Goal: Task Accomplishment & Management: Manage account settings

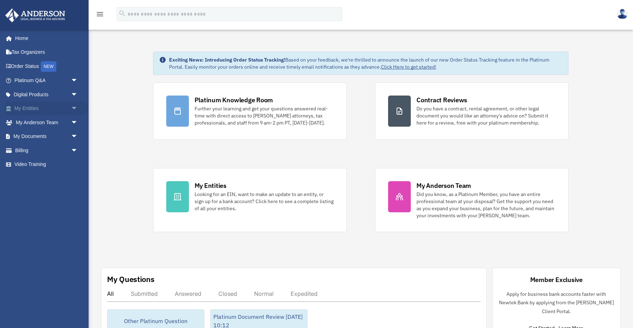
click at [24, 105] on link "My Entities arrow_drop_down" at bounding box center [47, 109] width 84 height 14
click at [74, 108] on span "arrow_drop_down" at bounding box center [78, 109] width 14 height 15
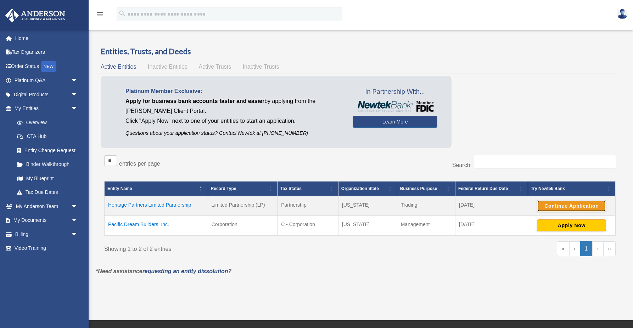
click at [554, 206] on button "Continue Application" at bounding box center [571, 206] width 69 height 12
click at [71, 219] on span "arrow_drop_down" at bounding box center [78, 221] width 14 height 15
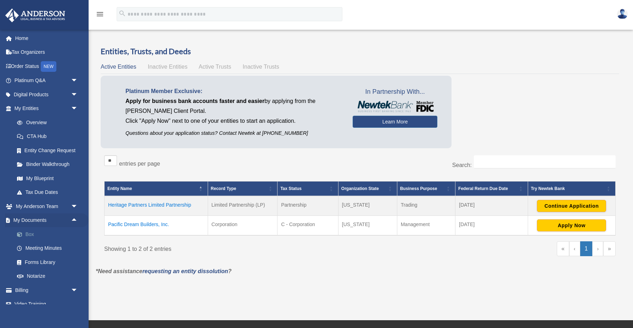
click at [30, 236] on link "Box" at bounding box center [49, 234] width 79 height 14
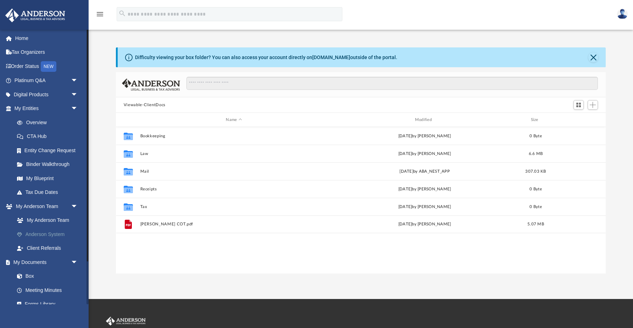
scroll to position [161, 490]
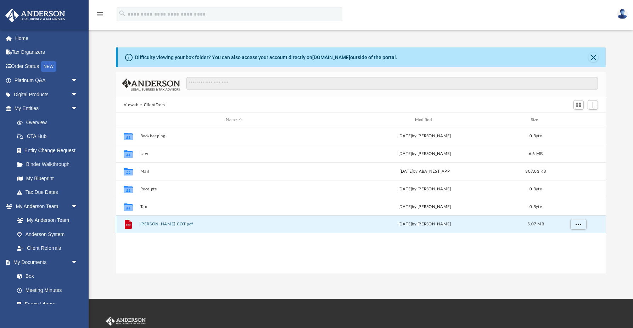
click at [158, 224] on button "[PERSON_NAME] COT.pdf" at bounding box center [233, 224] width 187 height 5
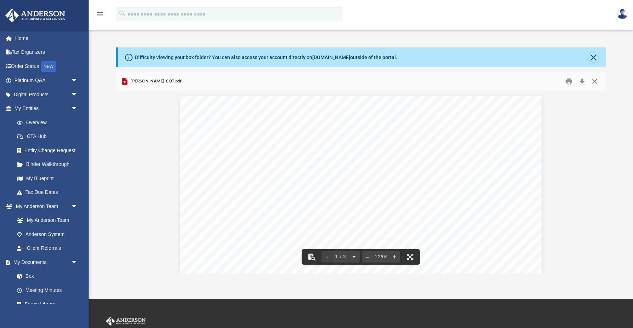
click at [597, 79] on button "Close" at bounding box center [594, 81] width 13 height 11
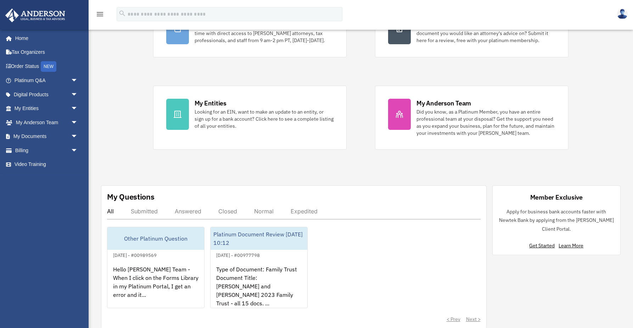
scroll to position [83, 0]
click at [571, 246] on link "Learn More" at bounding box center [570, 245] width 25 height 6
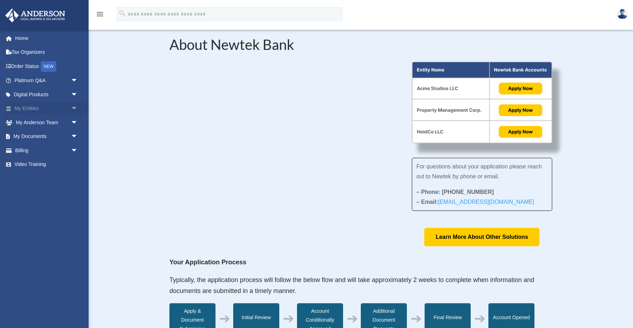
click at [37, 110] on link "My Entities arrow_drop_down" at bounding box center [47, 109] width 84 height 14
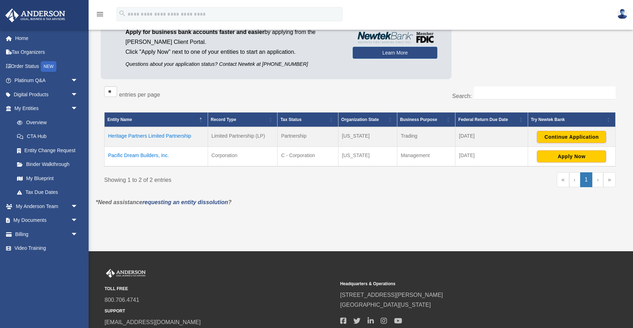
scroll to position [70, 0]
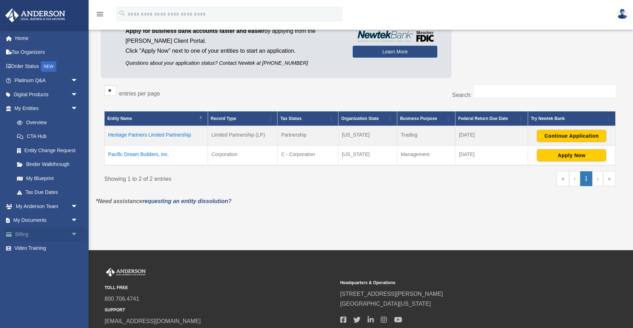
click at [22, 233] on link "Billing arrow_drop_down" at bounding box center [47, 234] width 84 height 14
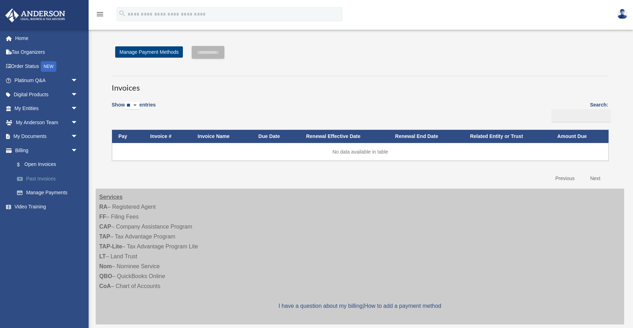
click at [38, 177] on link "Past Invoices" at bounding box center [49, 179] width 79 height 14
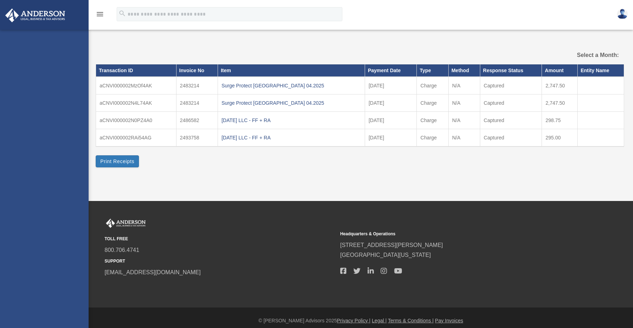
select select
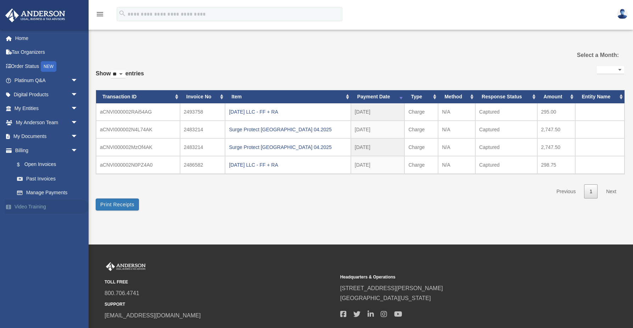
click at [22, 205] on link "Video Training" at bounding box center [47, 207] width 84 height 14
